Goal: Information Seeking & Learning: Learn about a topic

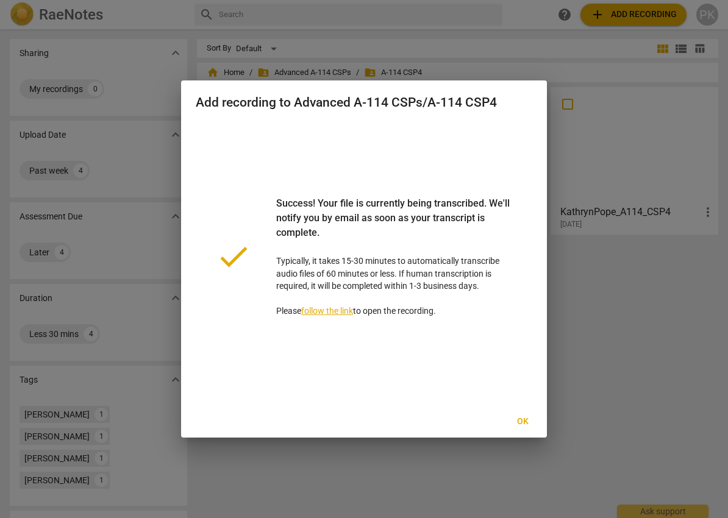
click at [521, 428] on button "Ok" at bounding box center [522, 422] width 39 height 22
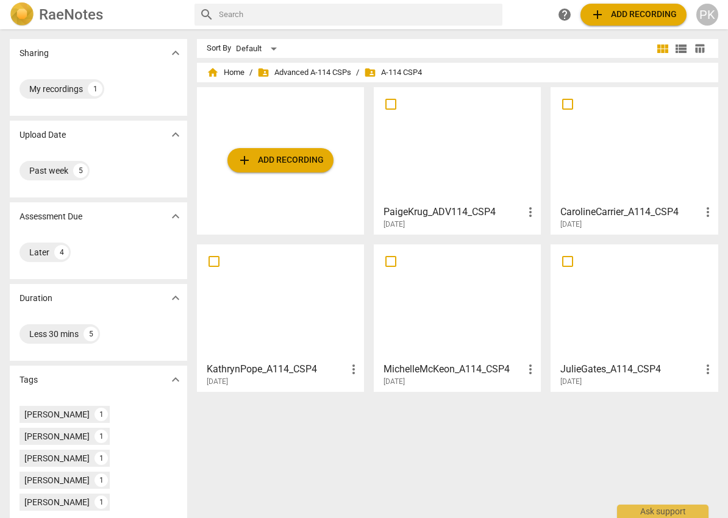
click at [484, 196] on div at bounding box center [457, 145] width 158 height 108
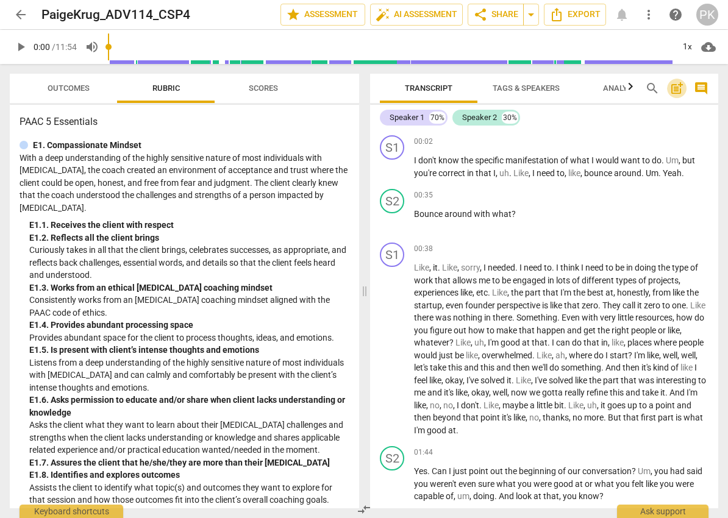
click at [675, 87] on span "post_add" at bounding box center [676, 88] width 15 height 15
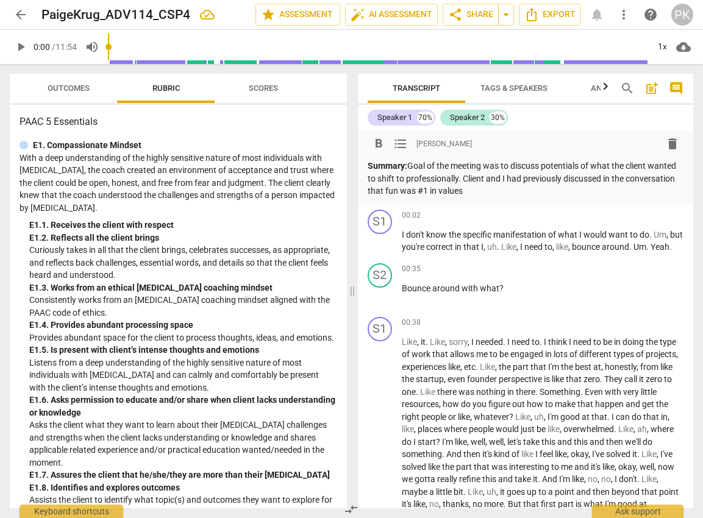
click at [486, 194] on p "Summary: Goal of the meeting was to discuss potentials of what the client wante…" at bounding box center [525, 179] width 316 height 38
click at [540, 193] on p "Summary: Goal of the meeting was to discuss potentials of what the client wante…" at bounding box center [525, 179] width 316 height 38
drag, startPoint x: 593, startPoint y: 178, endPoint x: 555, endPoint y: 180, distance: 37.8
click at [555, 180] on p "Summary: Goal of the meeting was to discuss potentials of what the client wante…" at bounding box center [525, 179] width 316 height 38
drag, startPoint x: 576, startPoint y: 177, endPoint x: 495, endPoint y: 174, distance: 81.7
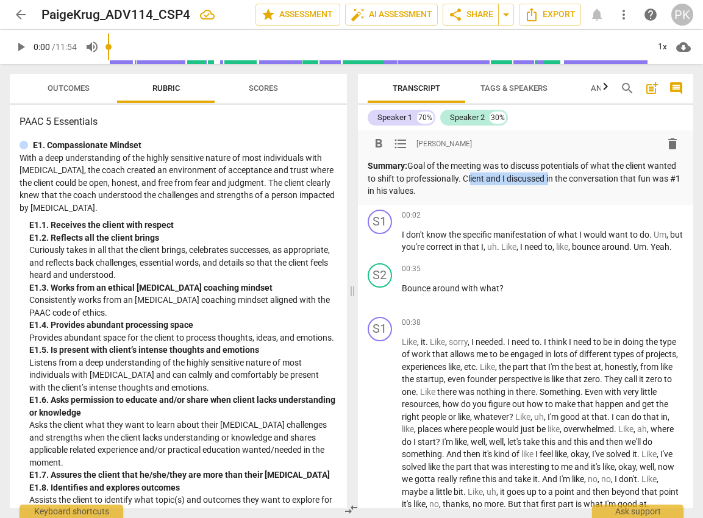
click at [495, 174] on p "Summary: Goal of the meeting was to discuss potentials of what the client wante…" at bounding box center [525, 179] width 316 height 38
drag, startPoint x: 460, startPoint y: 192, endPoint x: 391, endPoint y: 190, distance: 68.9
click at [391, 190] on p "Summary: Goal of the meeting was to discuss potentials of what the client wante…" at bounding box center [525, 179] width 316 height 38
click at [548, 189] on p "Summary: Goal of the meeting was to discuss potentials of what the client wante…" at bounding box center [525, 179] width 316 height 38
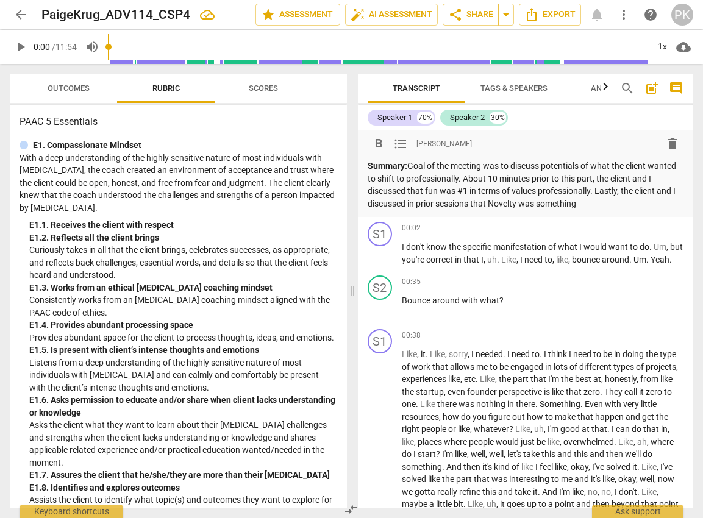
click at [536, 202] on p "Summary: Goal of the meeting was to discuss potentials of what the client wante…" at bounding box center [525, 185] width 316 height 50
click at [656, 204] on p "Summary: Goal of the meeting was to discuss potentials of what the client wante…" at bounding box center [525, 185] width 316 height 50
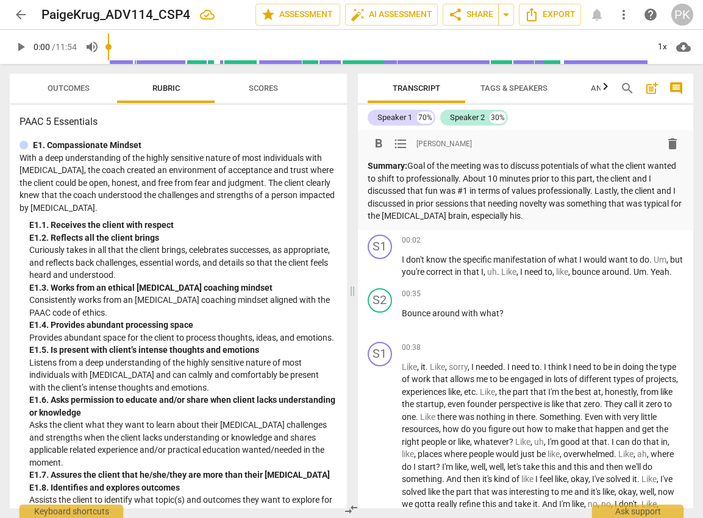
click at [545, 174] on p "Summary: Goal of the meeting was to discuss potentials of what the client wante…" at bounding box center [525, 191] width 316 height 63
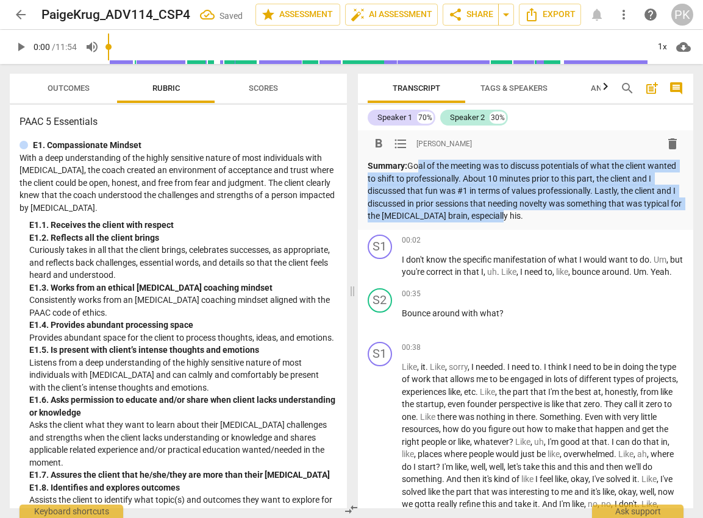
drag, startPoint x: 410, startPoint y: 164, endPoint x: 547, endPoint y: 216, distance: 146.8
click at [547, 216] on p "Summary: Goal of the meeting was to discuss potentials of what the client wante…" at bounding box center [525, 191] width 316 height 63
copy p "Goal of the meeting was to discuss potentials of what the client wanted to shif…"
click at [603, 184] on p "Summary: Goal of the meeting was to discuss potentials of what the client wante…" at bounding box center [525, 191] width 316 height 63
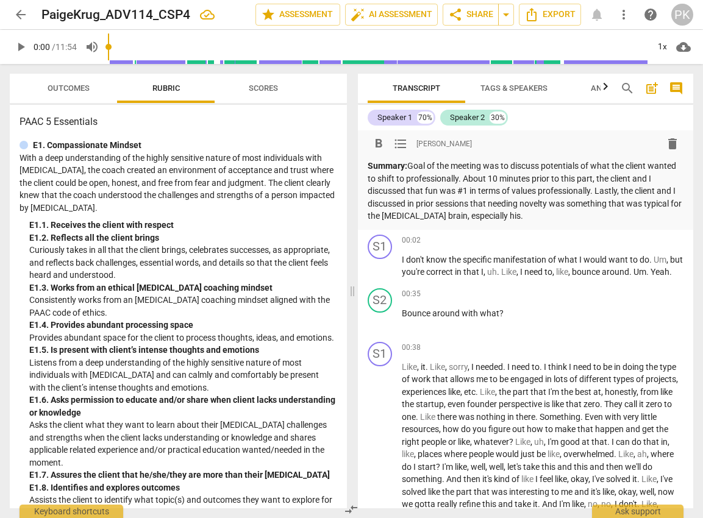
click at [486, 165] on p "Summary: Goal of the meeting was to discuss potentials of what the client wante…" at bounding box center [525, 191] width 316 height 63
click at [408, 166] on p "Summary: Goal of the meeting was to discuss potentials of what the client wante…" at bounding box center [525, 191] width 316 height 63
click at [465, 167] on p "Summary: The goal of the meeting was to discuss potentials of what the client w…" at bounding box center [525, 191] width 316 height 63
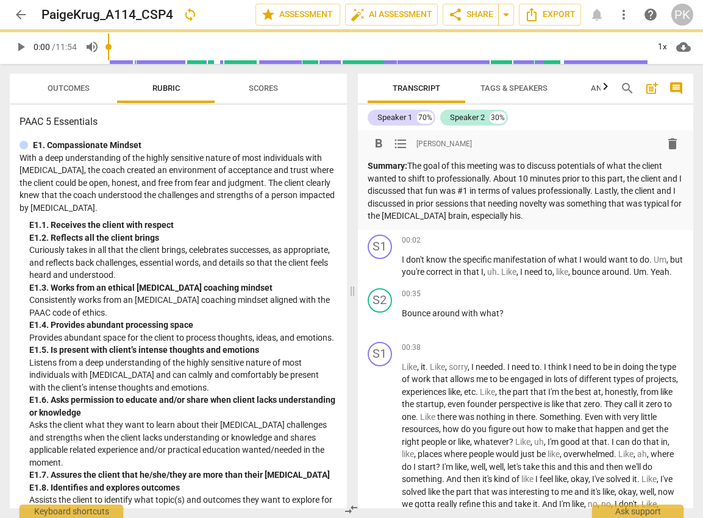
click at [500, 165] on p "Summary: The goal of this meeting was to discuss potentials of what the client …" at bounding box center [525, 191] width 316 height 63
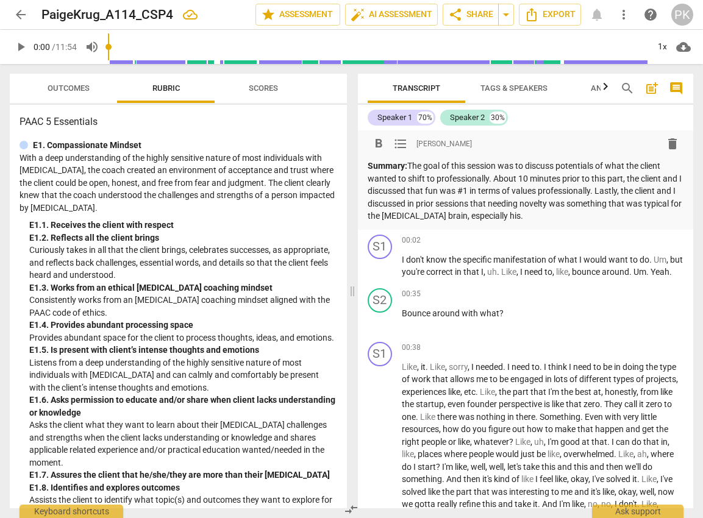
click at [595, 161] on p "Summary: The goal of this session was to discuss potentials of what the client …" at bounding box center [525, 191] width 316 height 63
click at [665, 165] on p "Summary: The goal of this session was to discuss potential directions of what t…" at bounding box center [525, 191] width 316 height 63
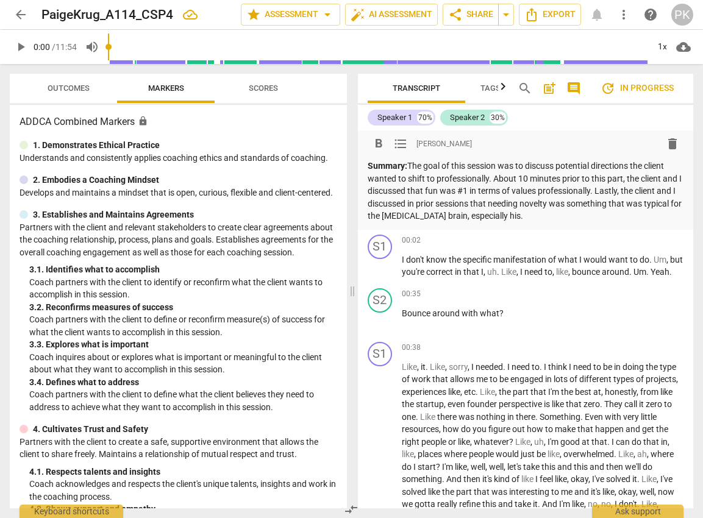
click at [494, 179] on p "Summary: The goal of this session was to discuss potential directions the clien…" at bounding box center [525, 191] width 316 height 63
click at [401, 142] on span "format_list_bulleted" at bounding box center [400, 143] width 15 height 15
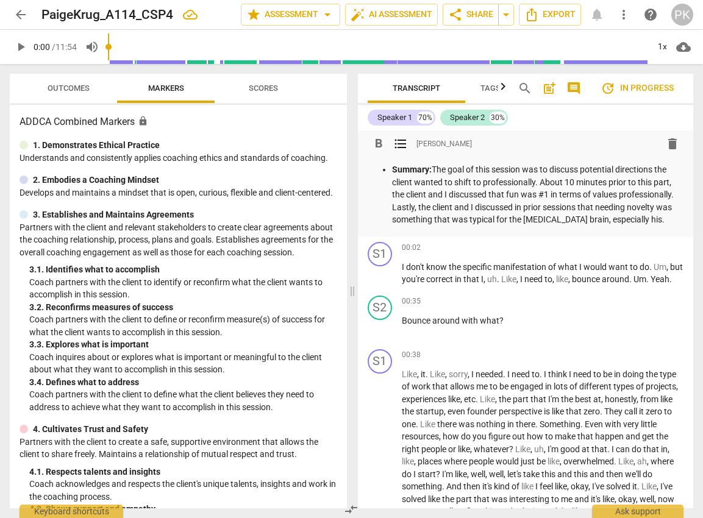
click at [393, 167] on strong "Summary:" at bounding box center [412, 170] width 40 height 10
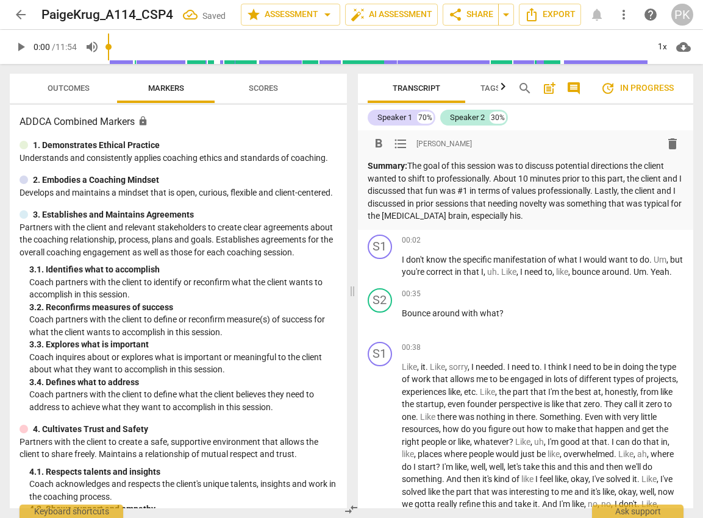
click at [409, 165] on p "Summary: The goal of this session was to discuss potential directions the clien…" at bounding box center [525, 191] width 316 height 63
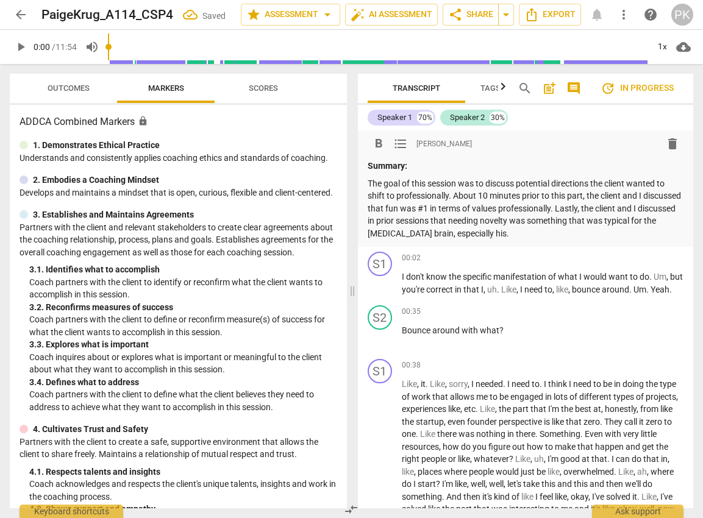
click at [452, 194] on p "The goal of this session was to discuss potential directions the client wanted …" at bounding box center [525, 208] width 316 height 63
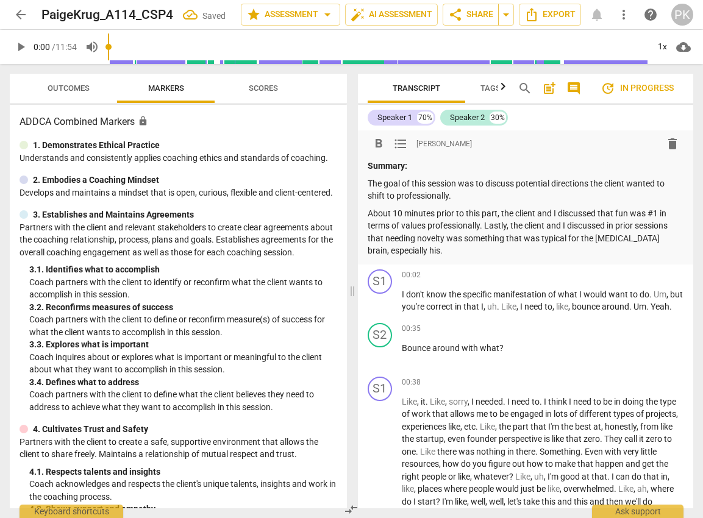
click at [495, 211] on p "About 10 minutes prior to this part, the client and I discussed that fun was #1…" at bounding box center [525, 232] width 316 height 50
click at [635, 210] on p "About 10 minutes prior to this segment, the client and I discussed that fun was…" at bounding box center [525, 232] width 316 height 50
click at [648, 214] on p "About 10 minutes prior to this segment, the client and I discussed that "fun wa…" at bounding box center [525, 232] width 316 height 50
click at [505, 225] on p "About 10 minutes prior to this segment, the client and I discussed that "fun" w…" at bounding box center [525, 232] width 316 height 50
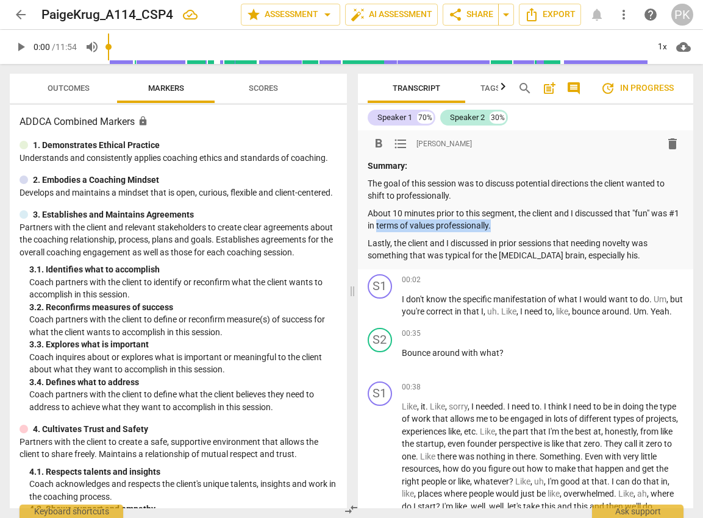
drag, startPoint x: 506, startPoint y: 225, endPoint x: 388, endPoint y: 221, distance: 117.7
click at [388, 221] on p "About 10 minutes prior to this segment, the client and I discussed that "fun" w…" at bounding box center [525, 219] width 316 height 25
click at [395, 242] on p "Lastly, the client and I discussed in prior sessions that needing novelty was s…" at bounding box center [525, 249] width 316 height 25
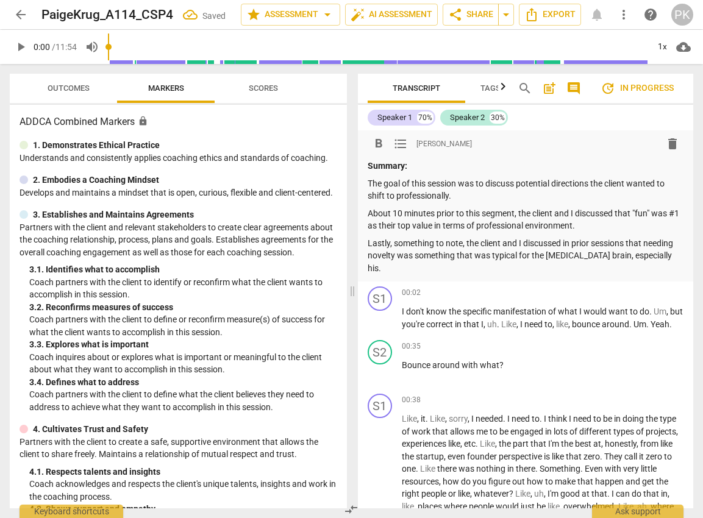
click at [646, 242] on p "Lastly, something to note, the client and I discussed in prior sessions that ne…" at bounding box center [525, 256] width 316 height 38
drag, startPoint x: 542, startPoint y: 255, endPoint x: 455, endPoint y: 251, distance: 87.2
click at [455, 251] on p "Lastly, something to note, the client and I discussed in prior sessions that ne…" at bounding box center [525, 256] width 316 height 38
click at [650, 254] on p "Lastly, something to note, the client and I discussed in prior sessions that ne…" at bounding box center [525, 256] width 316 height 38
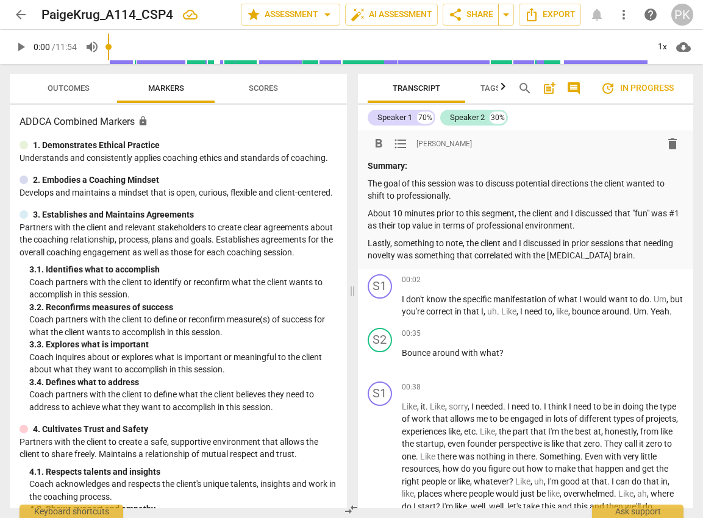
click at [76, 89] on span "Outcomes" at bounding box center [69, 87] width 42 height 9
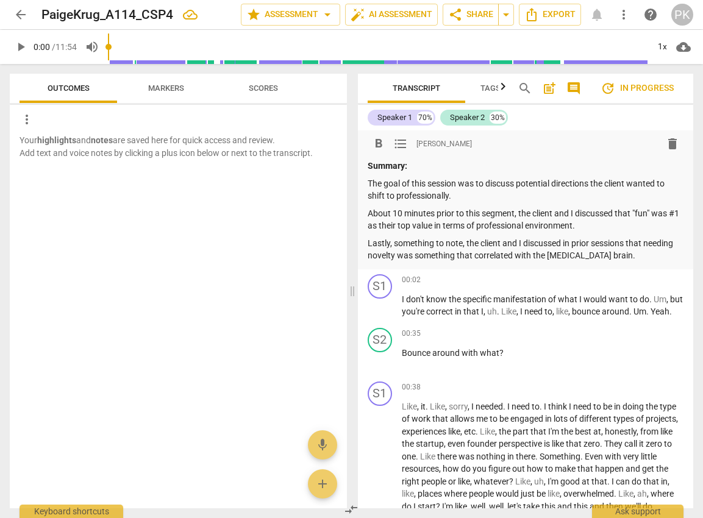
click at [626, 258] on p "Lastly, something to note, the client and I discussed in prior sessions that ne…" at bounding box center [525, 249] width 316 height 25
click at [620, 372] on div "00:35 + Add competency keyboard_arrow_right Bounce around with what ?" at bounding box center [543, 350] width 282 height 44
click at [586, 114] on div "Speaker 1 70% Speaker 2 30%" at bounding box center [525, 117] width 316 height 21
click at [490, 87] on span "Tags & Speakers" at bounding box center [513, 87] width 67 height 9
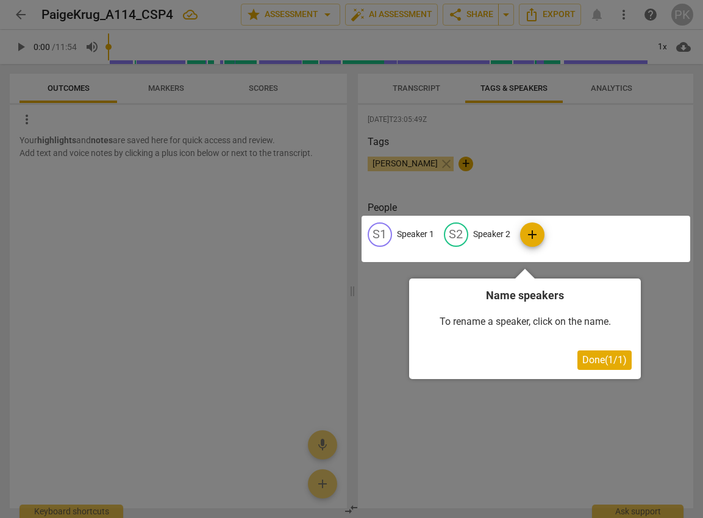
click at [427, 90] on div at bounding box center [351, 259] width 703 height 518
click at [600, 359] on span "Done ( 1 / 1 )" at bounding box center [604, 360] width 44 height 12
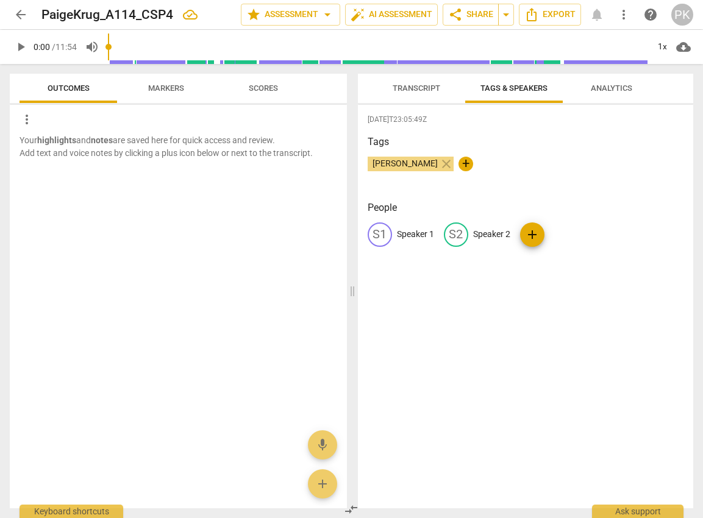
click at [429, 81] on span "Transcript" at bounding box center [416, 88] width 77 height 16
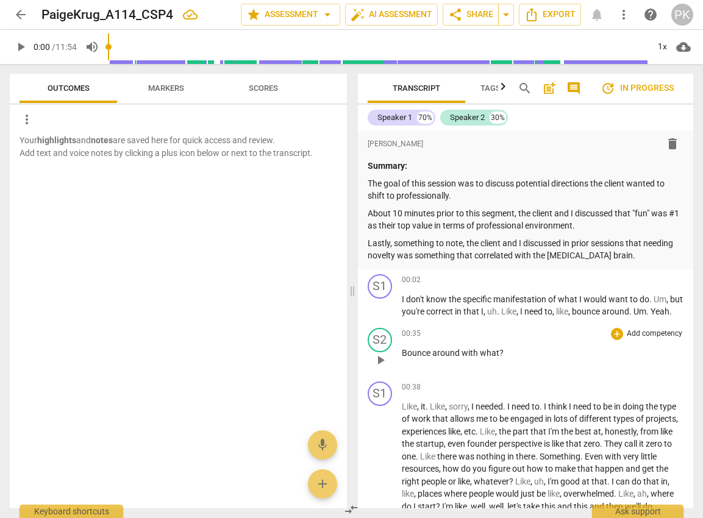
click at [497, 377] on div "S2 play_arrow pause 00:35 + Add competency keyboard_arrow_right Bounce around w…" at bounding box center [526, 350] width 336 height 54
click at [494, 372] on div "00:35 + Add competency keyboard_arrow_right Bounce around with what ?" at bounding box center [543, 350] width 282 height 44
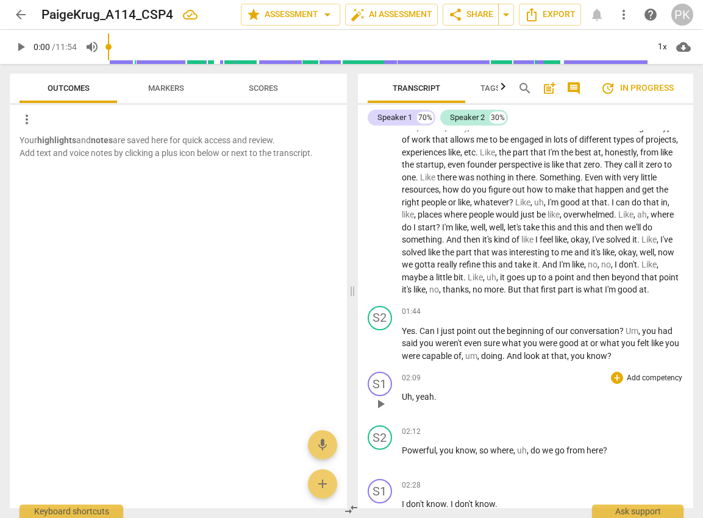
scroll to position [282, 0]
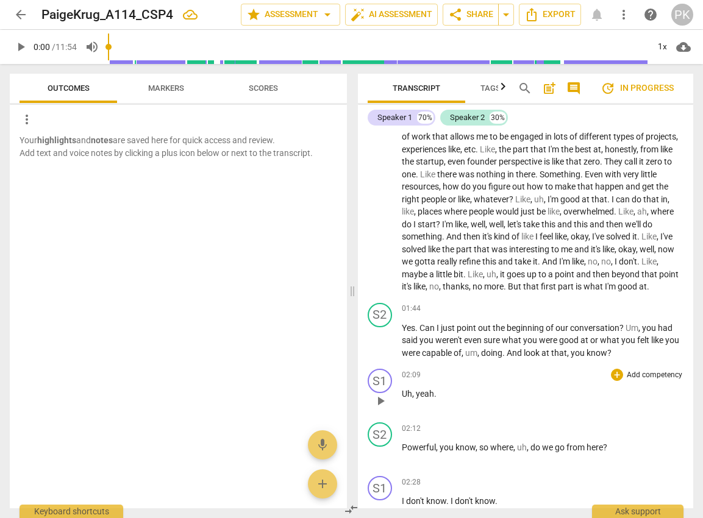
click at [449, 466] on div "02:12 + Add competency keyboard_arrow_right Powerful , you know , so where , uh…" at bounding box center [543, 444] width 282 height 44
click at [382, 462] on span "play_arrow" at bounding box center [380, 454] width 15 height 15
click at [382, 462] on span "pause" at bounding box center [380, 454] width 15 height 15
type input "134"
click at [458, 452] on span "know" at bounding box center [465, 447] width 20 height 10
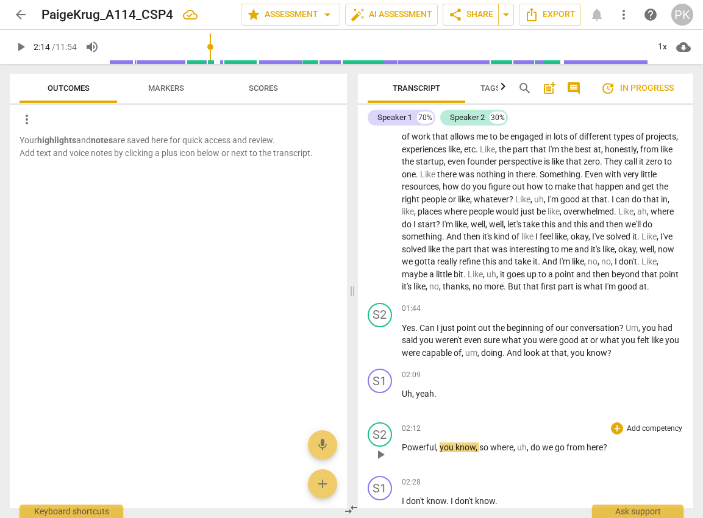
click at [436, 452] on span "," at bounding box center [438, 447] width 4 height 10
click at [511, 241] on span "kind" at bounding box center [503, 237] width 18 height 10
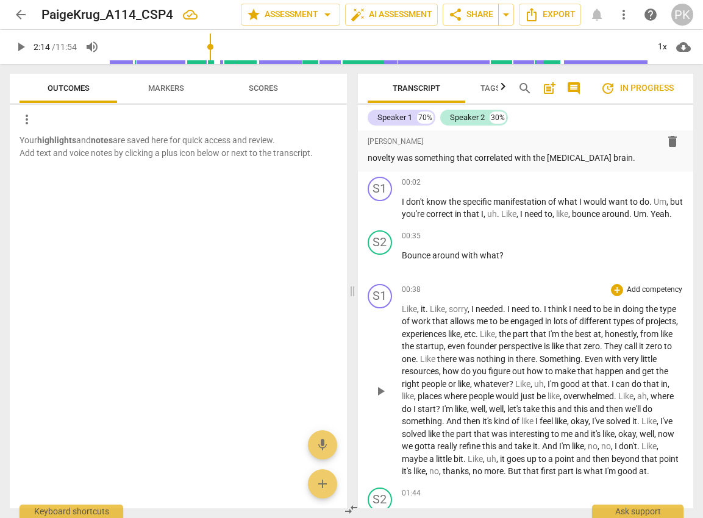
scroll to position [0, 0]
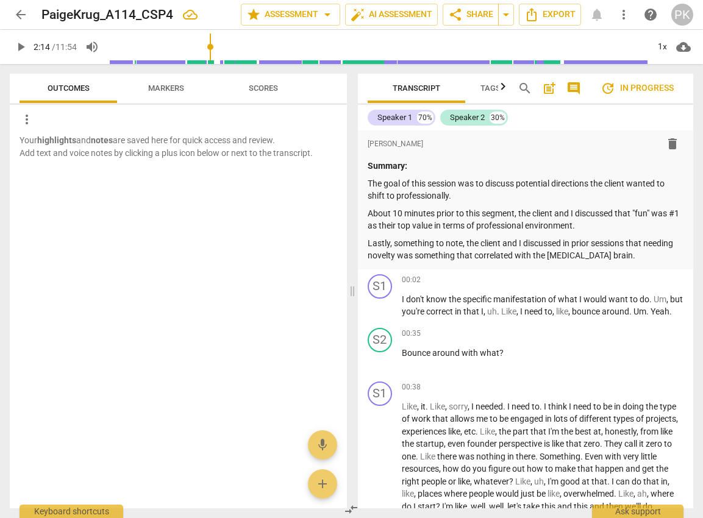
click at [21, 10] on span "arrow_back" at bounding box center [20, 14] width 15 height 15
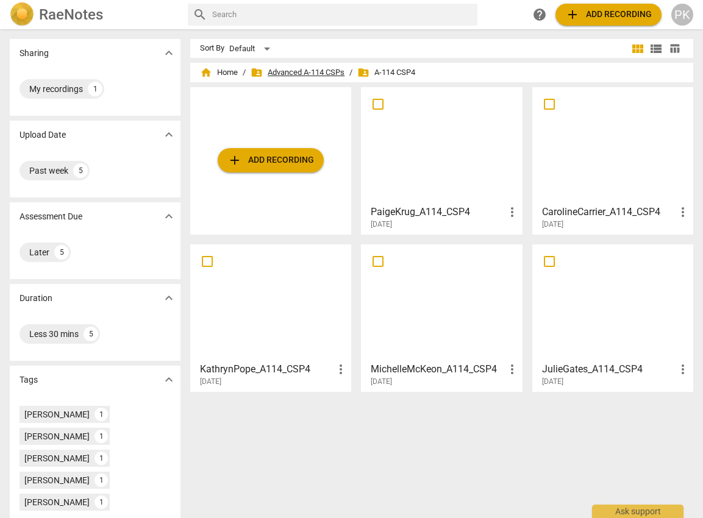
click at [311, 73] on span "folder_shared Advanced A-114 CSPs" at bounding box center [297, 72] width 94 height 12
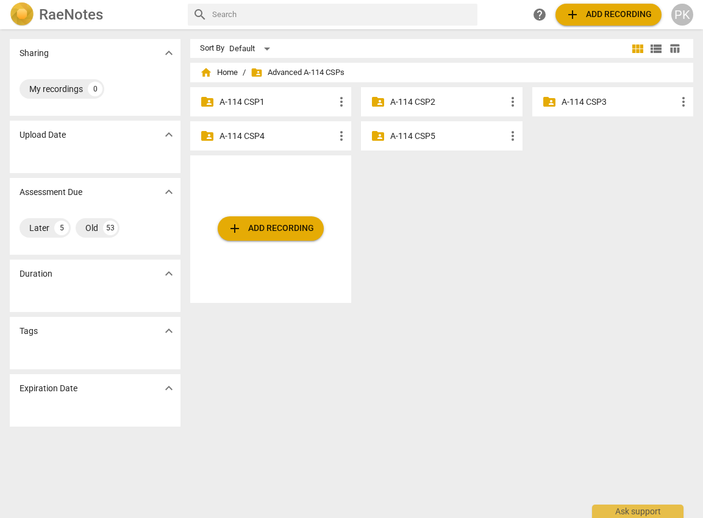
click at [459, 134] on p "A-114 CSP5" at bounding box center [447, 136] width 115 height 13
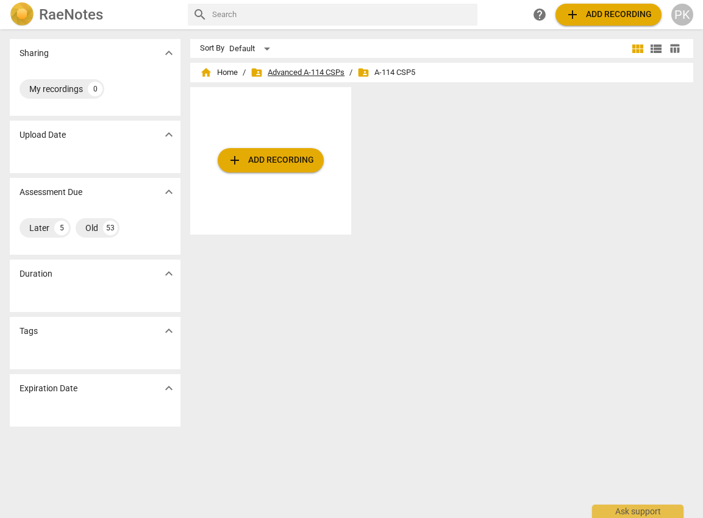
click at [320, 71] on span "folder_shared Advanced A-114 CSPs" at bounding box center [297, 72] width 94 height 12
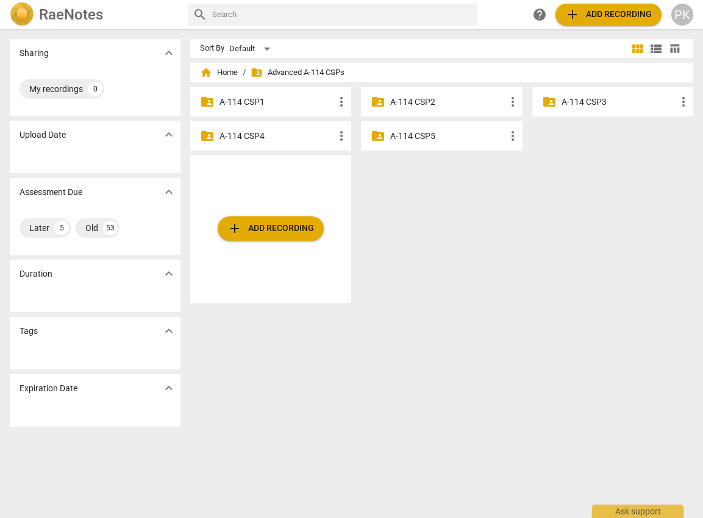
click at [584, 104] on p "A-114 CSP3" at bounding box center [618, 102] width 115 height 13
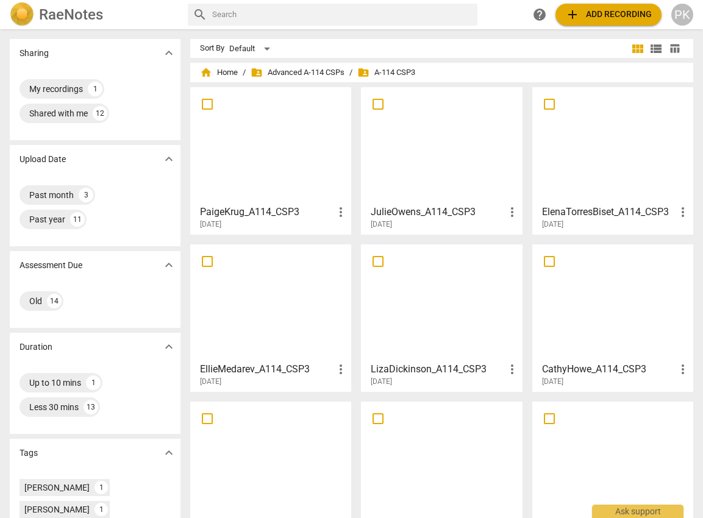
click at [279, 124] on div at bounding box center [270, 145] width 152 height 108
